Goal: Navigation & Orientation: Find specific page/section

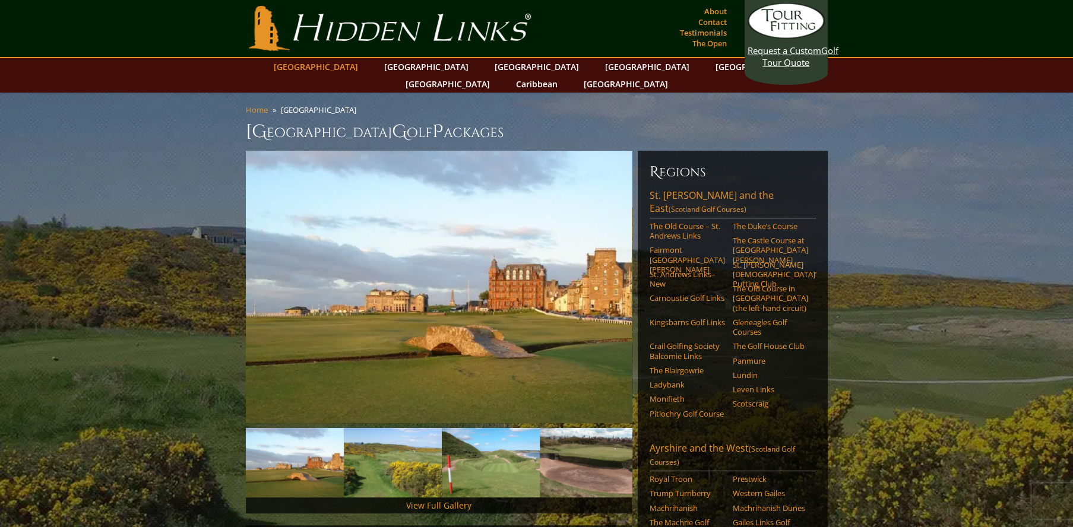
click at [355, 67] on link "[GEOGRAPHIC_DATA]" at bounding box center [316, 66] width 96 height 17
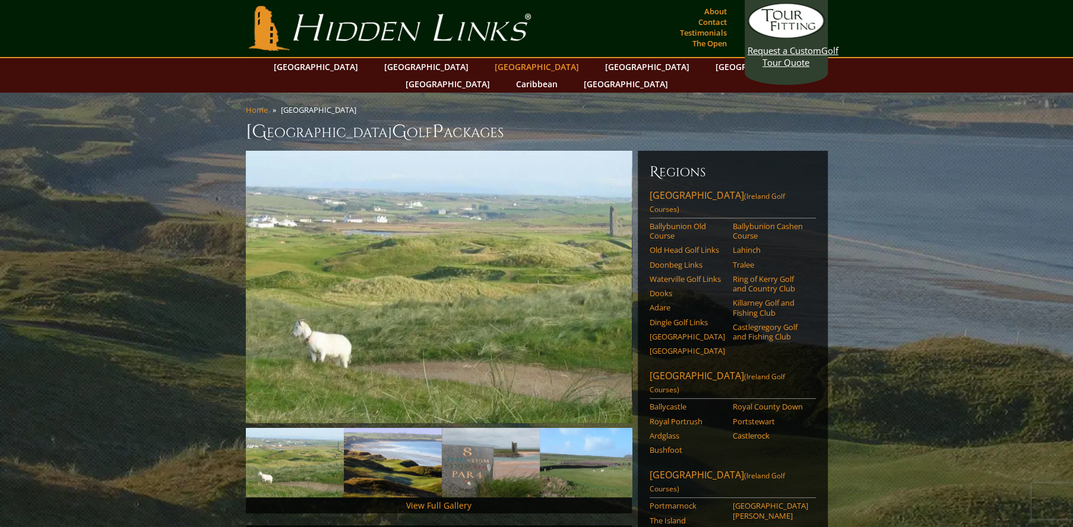
click at [489, 67] on link "[GEOGRAPHIC_DATA]" at bounding box center [537, 66] width 96 height 17
